Goal: Use online tool/utility

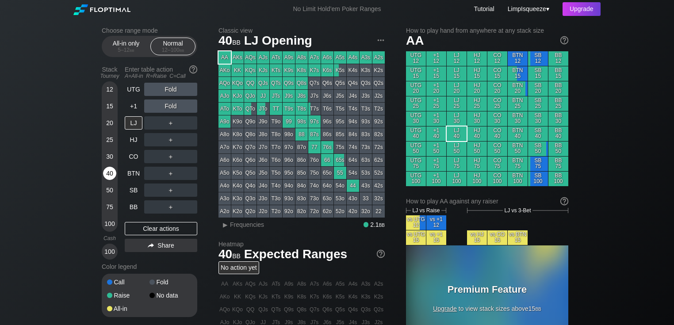
click at [105, 173] on div "40" at bounding box center [109, 173] width 13 height 13
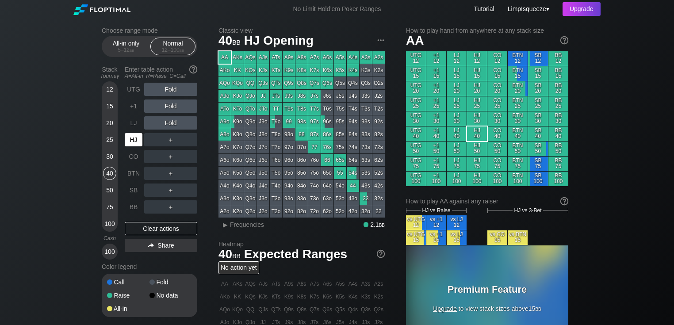
click at [133, 138] on div "HJ" at bounding box center [134, 139] width 18 height 13
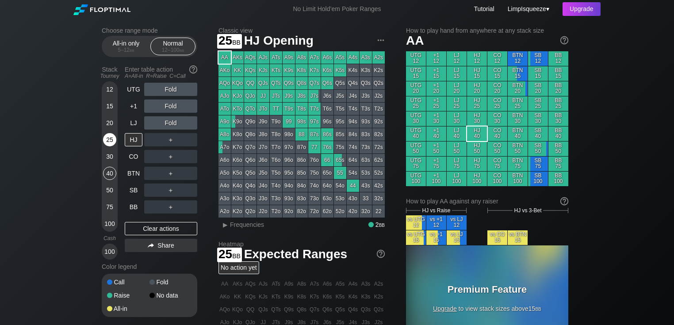
click at [107, 143] on div "25" at bounding box center [109, 139] width 13 height 13
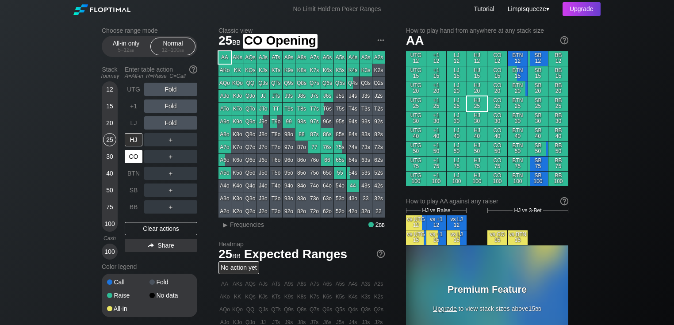
click at [127, 154] on div "CO" at bounding box center [134, 156] width 18 height 13
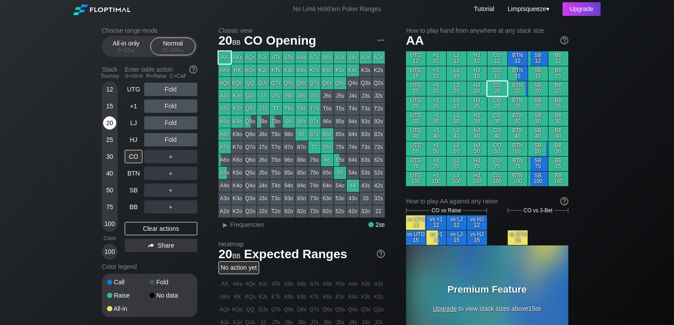
drag, startPoint x: 103, startPoint y: 119, endPoint x: 109, endPoint y: 127, distance: 9.8
click at [103, 119] on div "20" at bounding box center [109, 122] width 13 height 13
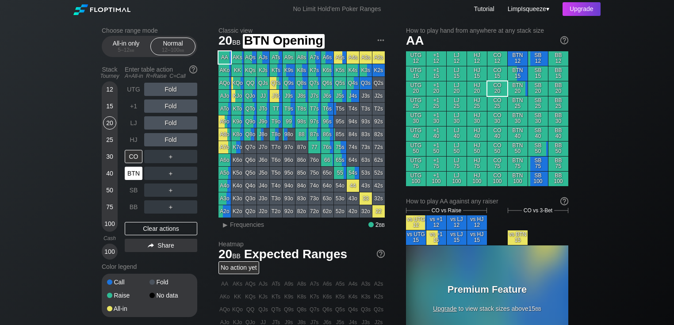
click at [131, 172] on div "BTN" at bounding box center [134, 173] width 18 height 13
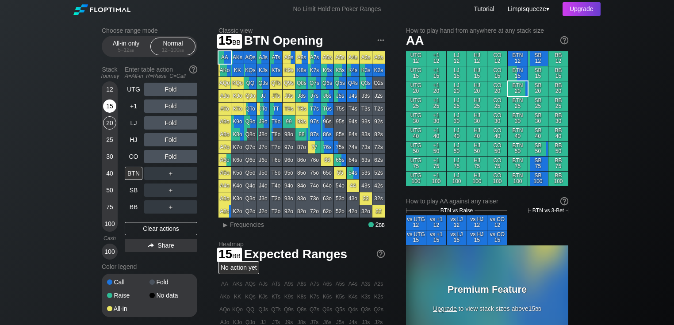
click at [107, 107] on div "15" at bounding box center [109, 105] width 13 height 13
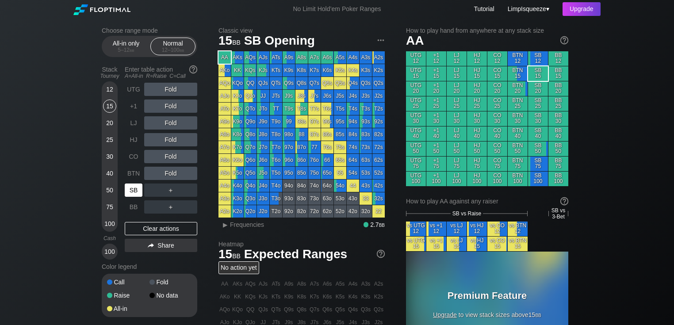
click at [128, 186] on div "SB" at bounding box center [134, 189] width 18 height 13
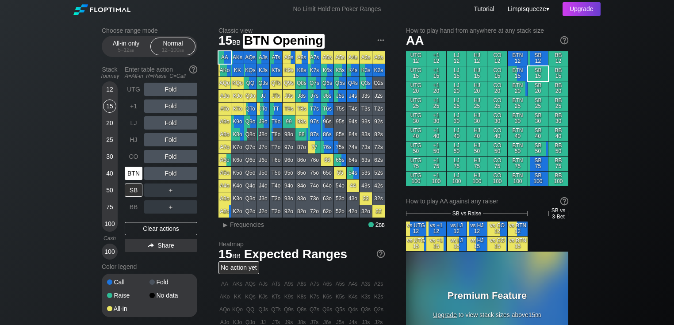
click at [138, 169] on div "BTN" at bounding box center [134, 173] width 18 height 13
